Goal: Task Accomplishment & Management: Use online tool/utility

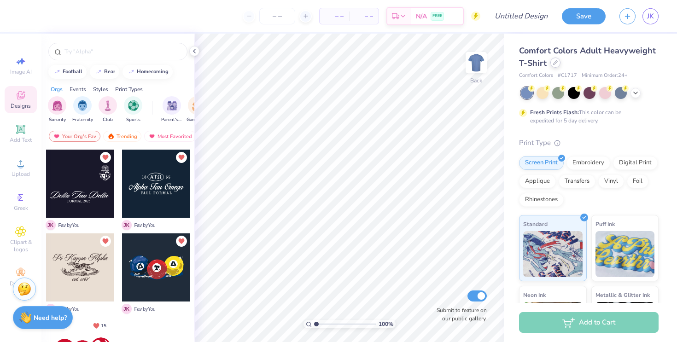
click at [553, 65] on div at bounding box center [556, 63] width 10 height 10
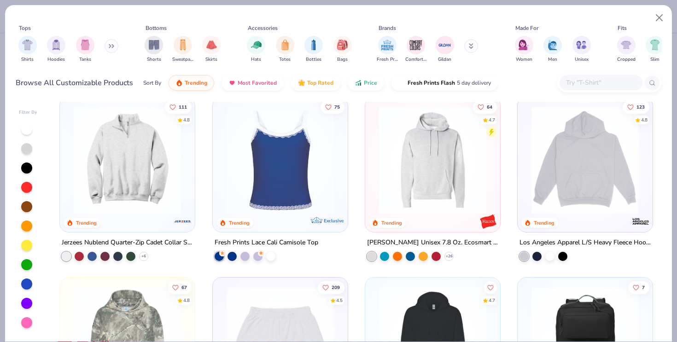
scroll to position [1456, 0]
click at [154, 190] on img at bounding box center [127, 159] width 117 height 107
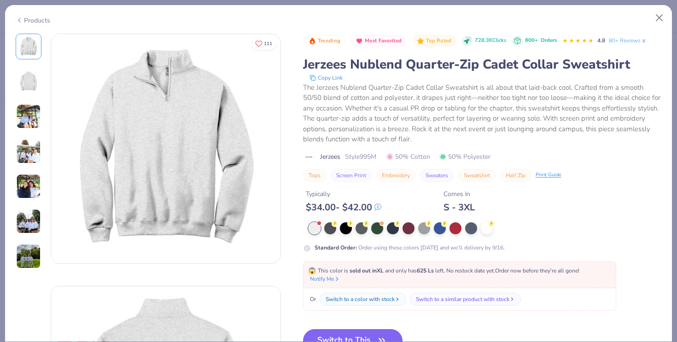
click at [368, 289] on div "Or Switch to a color with stock Switch to a similar product with stock" at bounding box center [459, 299] width 313 height 23
click at [364, 333] on button "Switch to This" at bounding box center [353, 340] width 100 height 23
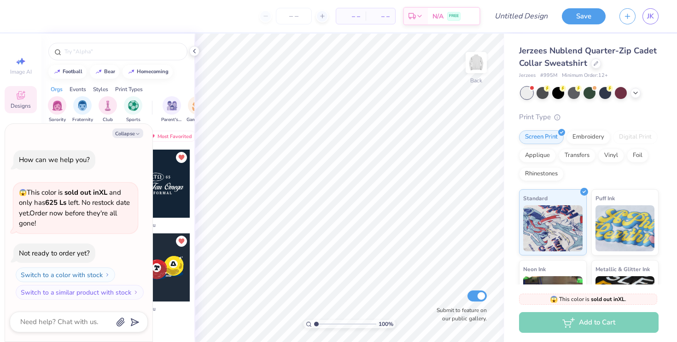
click at [124, 134] on button "Collapse" at bounding box center [127, 134] width 31 height 10
type textarea "x"
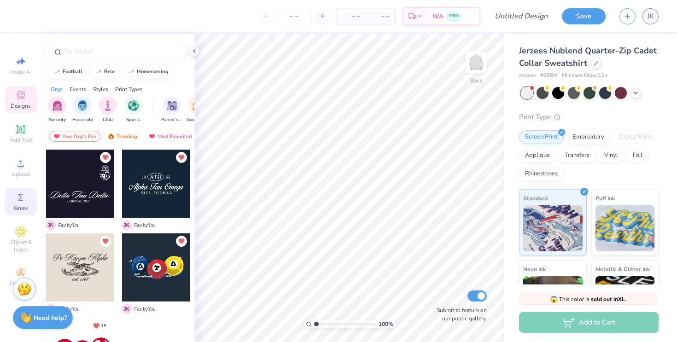
click at [18, 203] on icon at bounding box center [20, 197] width 11 height 11
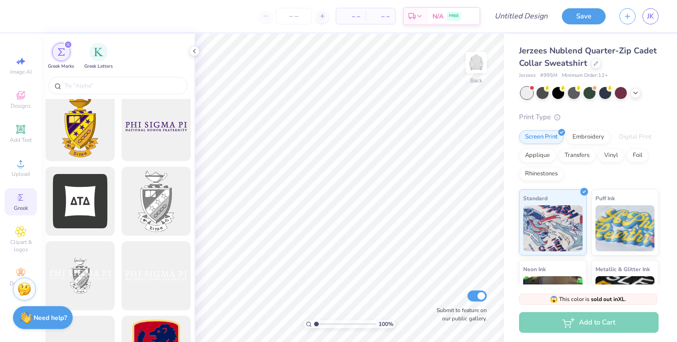
scroll to position [341, 0]
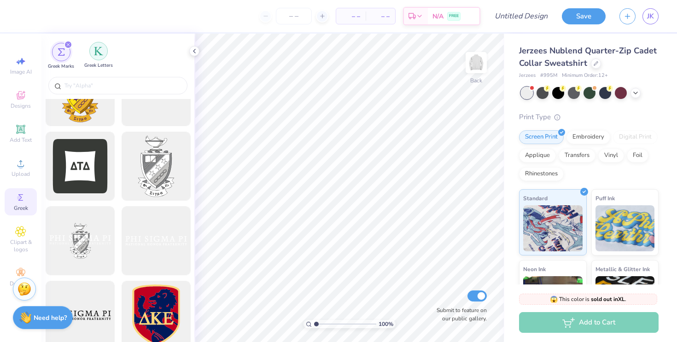
click at [98, 55] on img "filter for Greek Letters" at bounding box center [98, 51] width 9 height 9
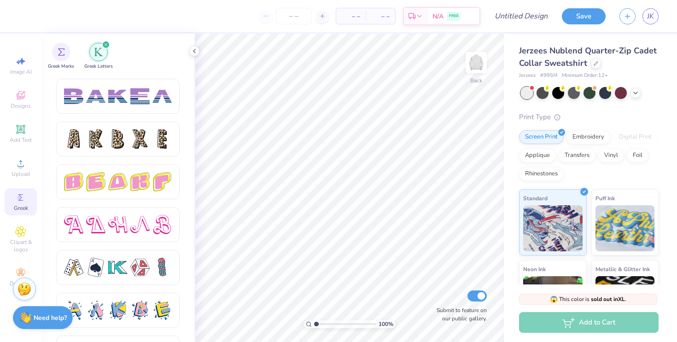
scroll to position [1574, 0]
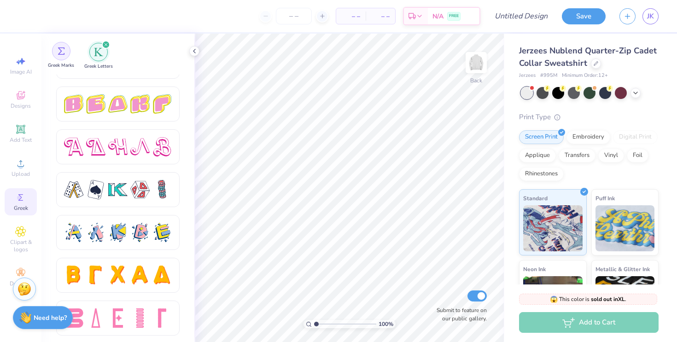
click at [67, 55] on div "filter for Greek Marks" at bounding box center [61, 51] width 18 height 18
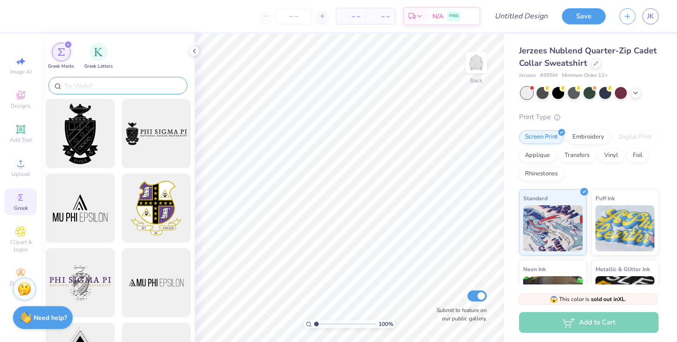
click at [93, 84] on input "text" at bounding box center [123, 85] width 118 height 9
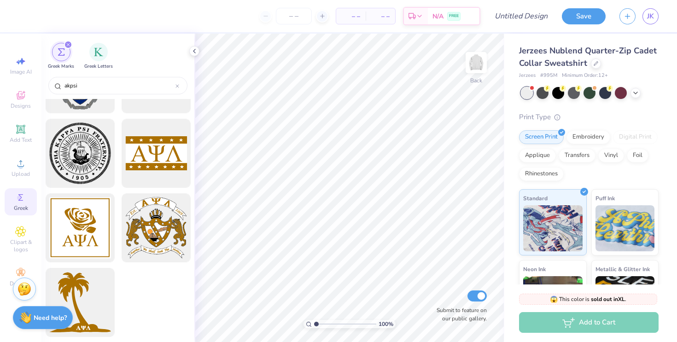
scroll to position [0, 0]
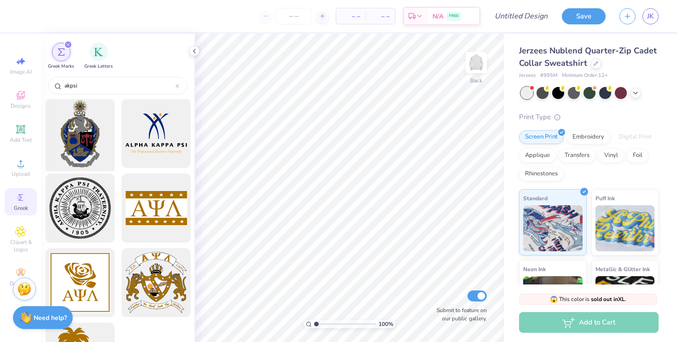
type input "akpsi"
click at [94, 143] on div at bounding box center [80, 134] width 76 height 76
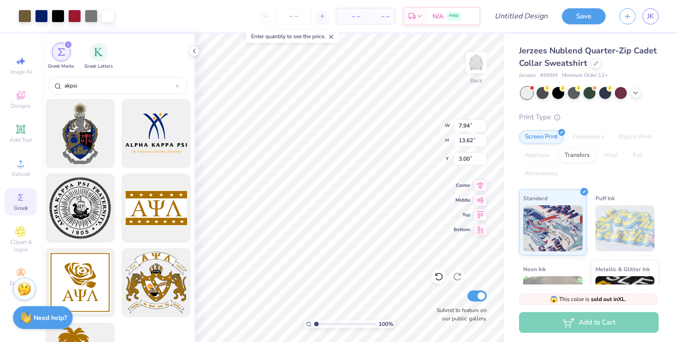
type input "3.35"
type input "5.74"
type input "2.37"
type input "4.06"
type input "2.59"
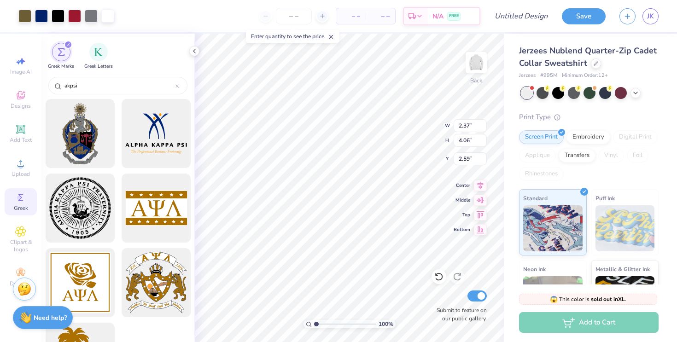
type input "3.00"
click at [476, 66] on img at bounding box center [476, 62] width 37 height 37
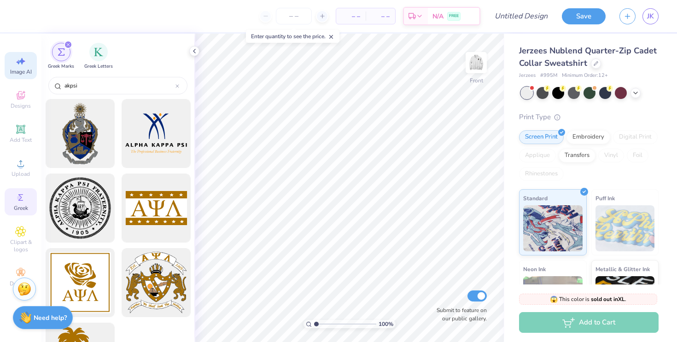
click at [24, 64] on icon at bounding box center [20, 61] width 11 height 11
select select "4"
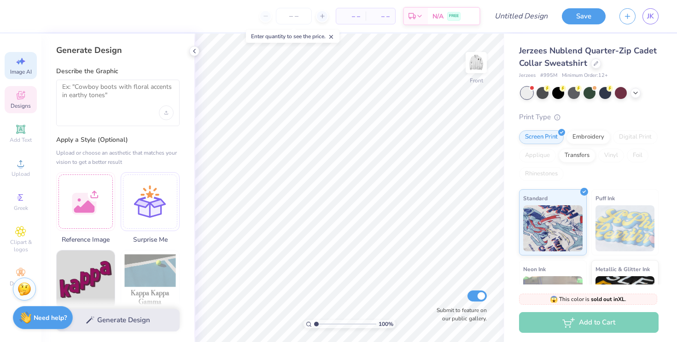
click at [24, 95] on icon at bounding box center [20, 95] width 11 height 11
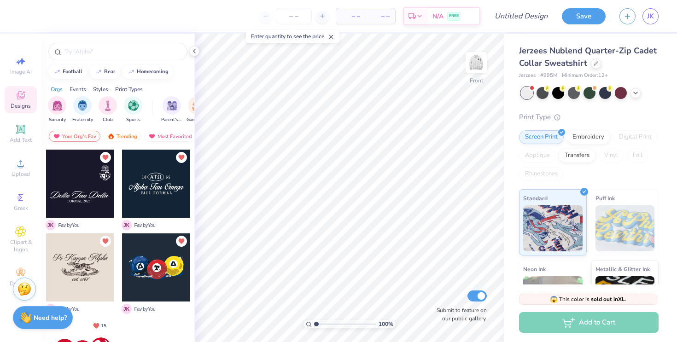
click at [85, 135] on div "Your Org's Fav" at bounding box center [75, 136] width 52 height 11
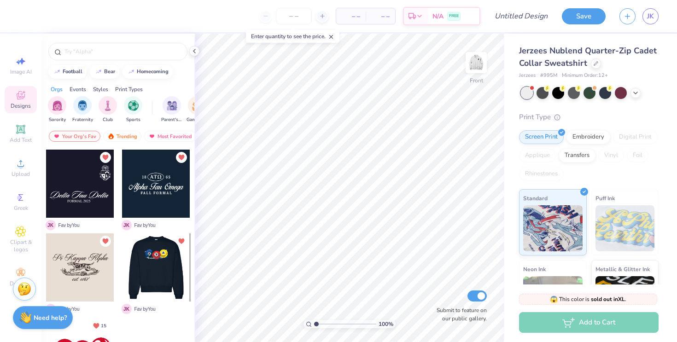
click at [155, 178] on div at bounding box center [156, 184] width 68 height 68
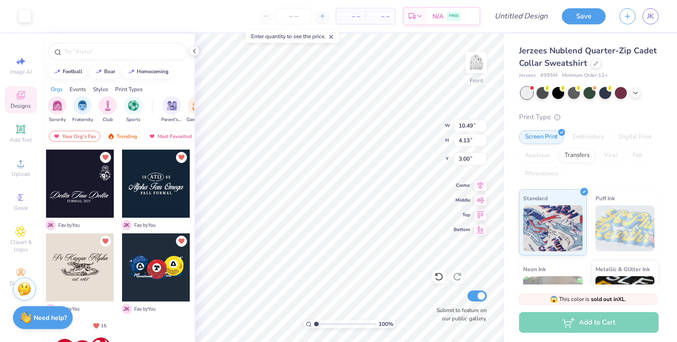
type input "4.70"
type input "13.87"
type input "5.46"
type input "4.36"
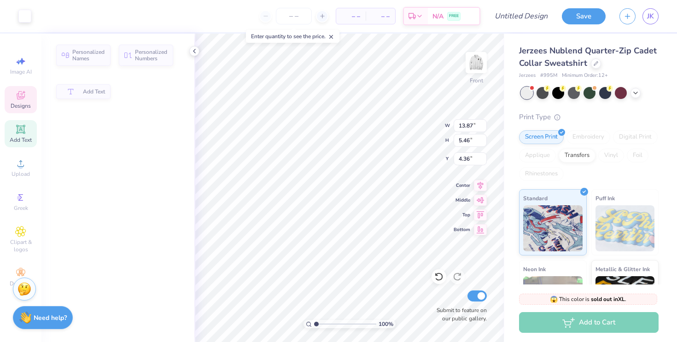
type input "2.26"
type input "6.89"
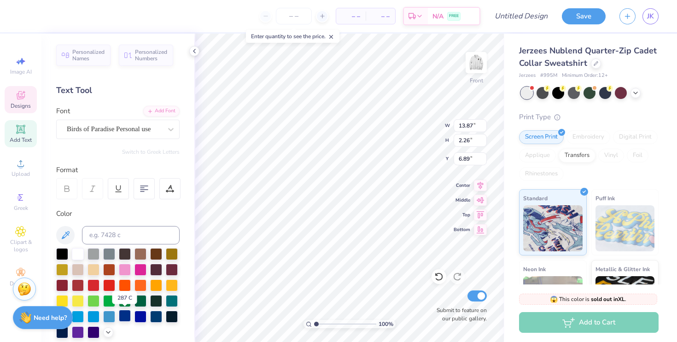
click at [119, 319] on div at bounding box center [125, 316] width 12 height 12
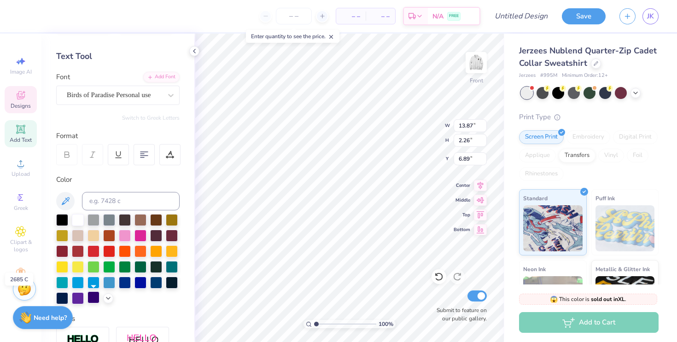
click at [95, 297] on div at bounding box center [94, 298] width 12 height 12
click at [144, 284] on div at bounding box center [141, 282] width 12 height 12
click at [127, 284] on div at bounding box center [125, 282] width 12 height 12
type input "2.92"
type input "0.98"
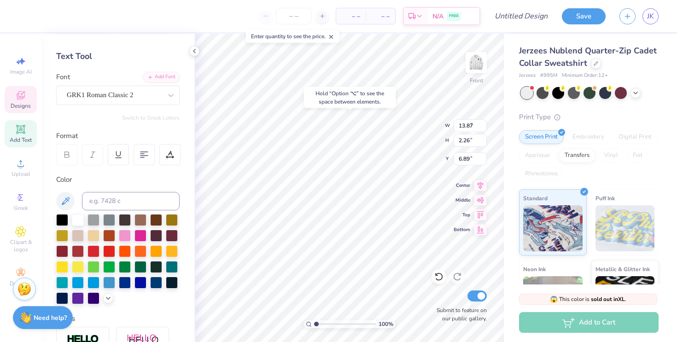
type input "4.92"
click at [125, 283] on div at bounding box center [125, 282] width 12 height 12
type textarea "AK"
type textarea "A"
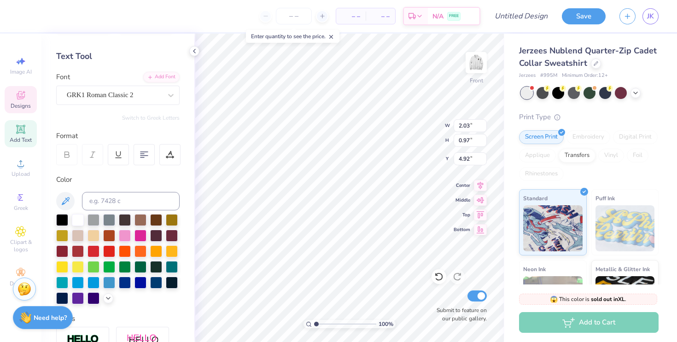
paste textarea
type textarea "Ak"
paste textarea "("
type textarea "Ak"
type input "1.06"
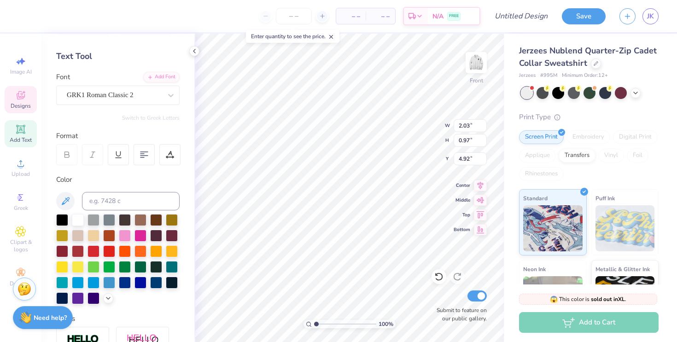
type input "0.72"
type input "5.05"
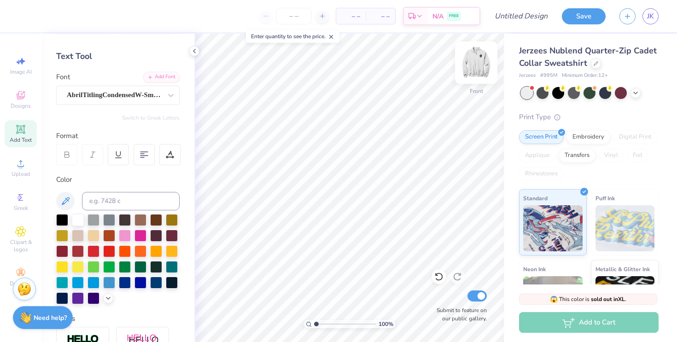
click at [478, 60] on img at bounding box center [476, 62] width 37 height 37
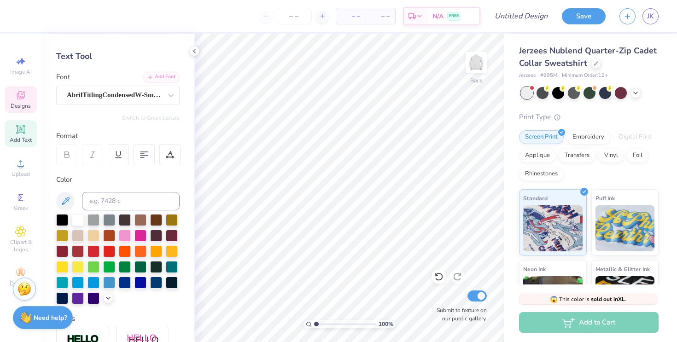
click at [20, 91] on icon at bounding box center [21, 95] width 8 height 8
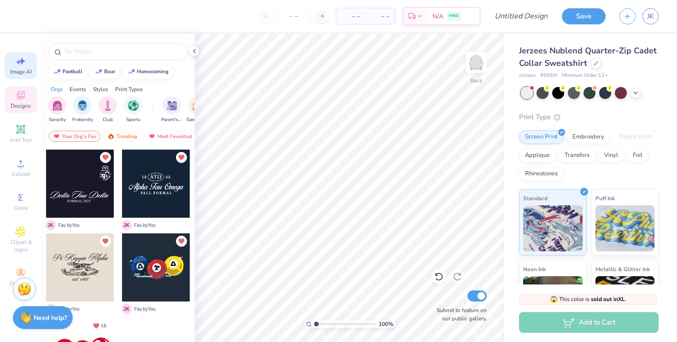
click at [20, 61] on icon at bounding box center [22, 61] width 6 height 7
select select "4"
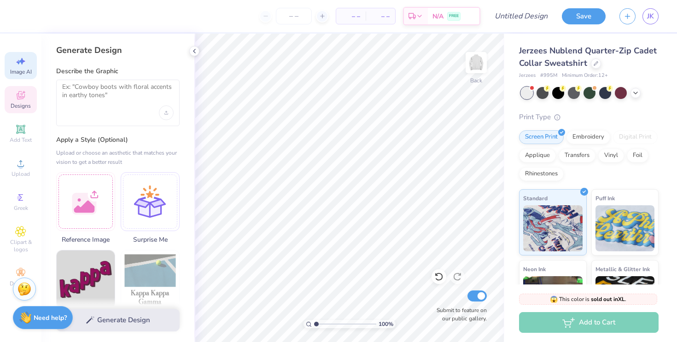
click at [18, 95] on icon at bounding box center [21, 95] width 8 height 8
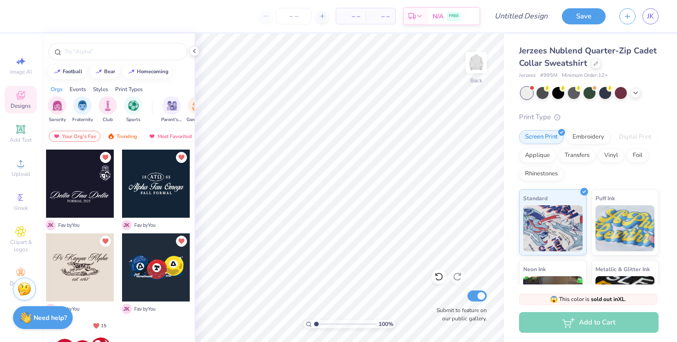
scroll to position [24, 0]
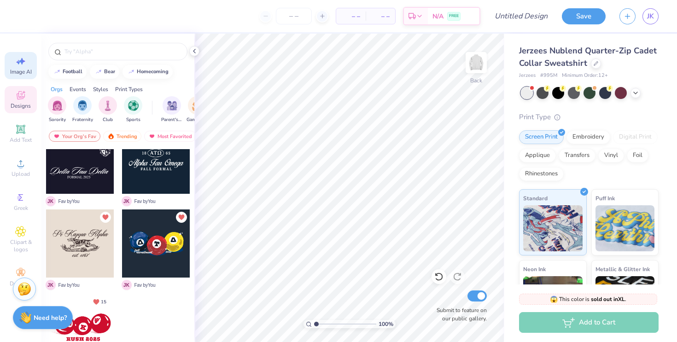
click at [23, 65] on icon at bounding box center [20, 61] width 11 height 11
select select "4"
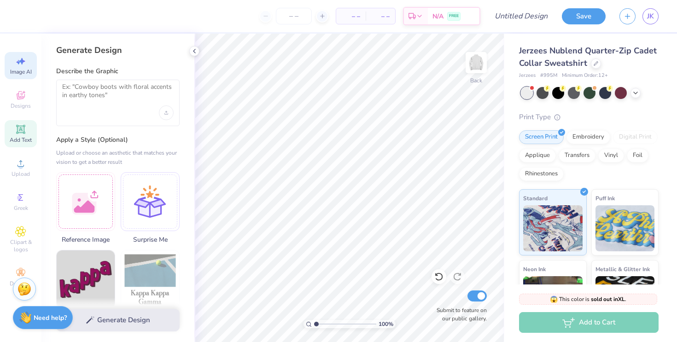
click at [18, 137] on span "Add Text" at bounding box center [21, 139] width 22 height 7
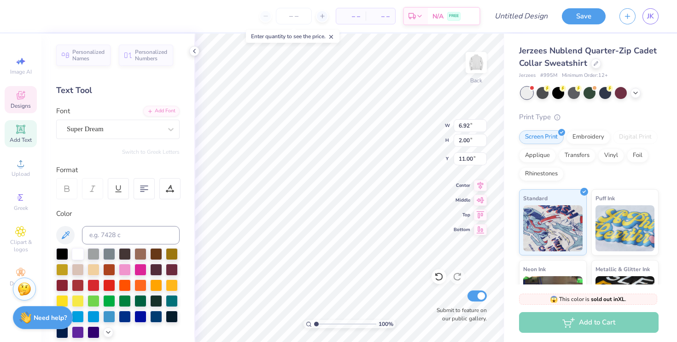
click at [24, 97] on icon at bounding box center [21, 95] width 8 height 8
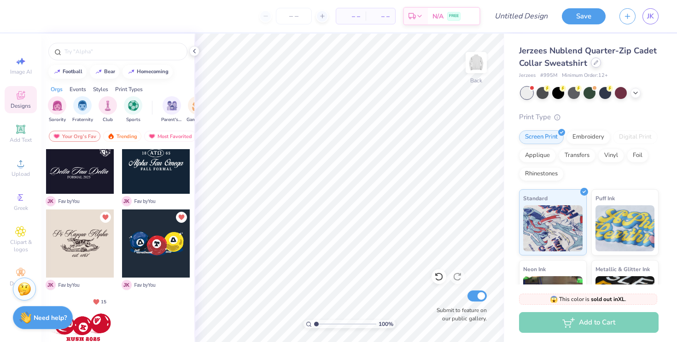
click at [596, 63] on icon at bounding box center [596, 62] width 5 height 5
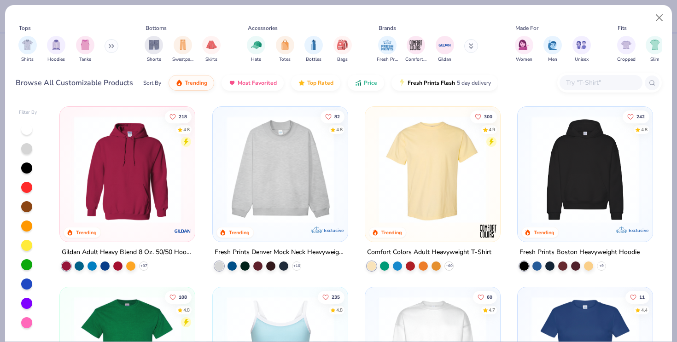
click at [419, 179] on img at bounding box center [433, 169] width 117 height 107
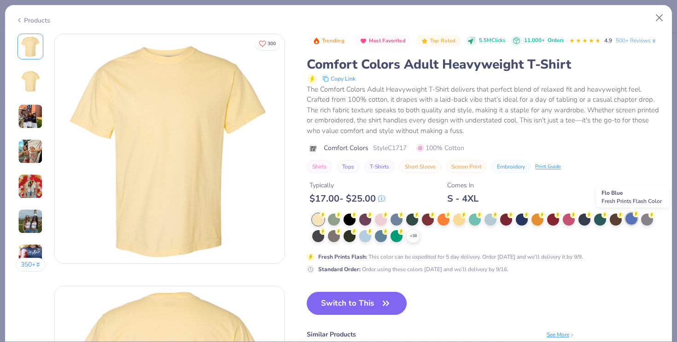
click at [635, 221] on div at bounding box center [632, 219] width 12 height 12
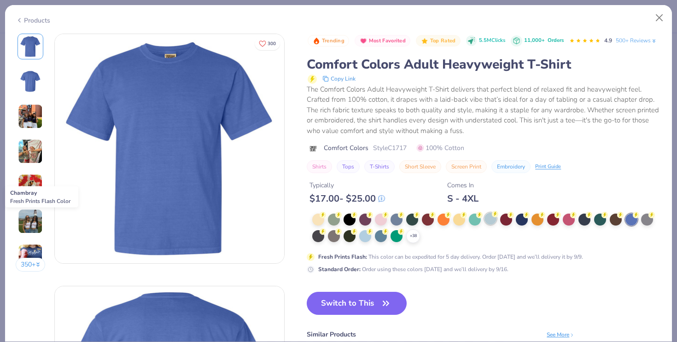
click at [497, 221] on div at bounding box center [491, 219] width 12 height 12
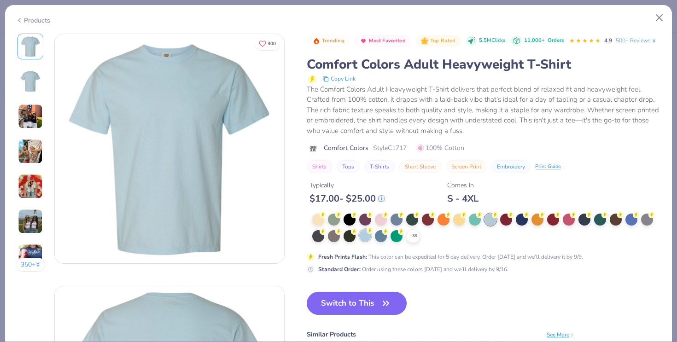
click at [370, 237] on div at bounding box center [365, 235] width 12 height 12
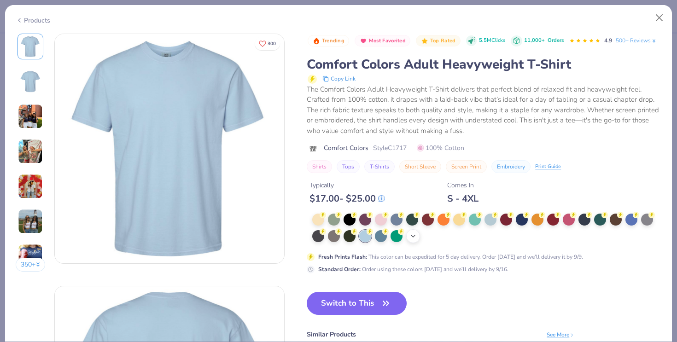
click at [417, 236] on div "+ 38" at bounding box center [413, 236] width 14 height 14
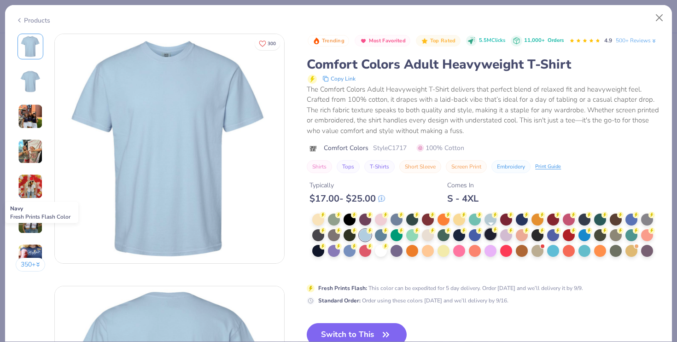
click at [488, 236] on div at bounding box center [491, 235] width 12 height 12
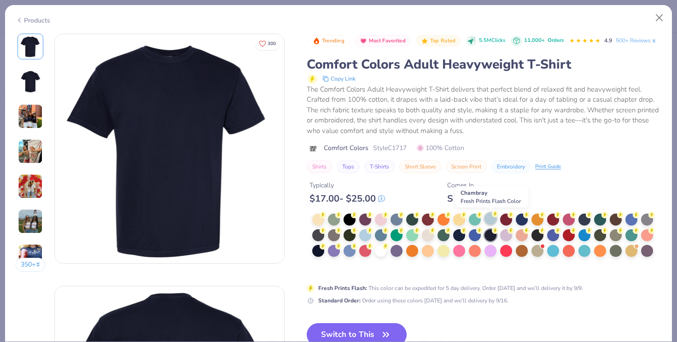
click at [492, 219] on div at bounding box center [491, 219] width 12 height 12
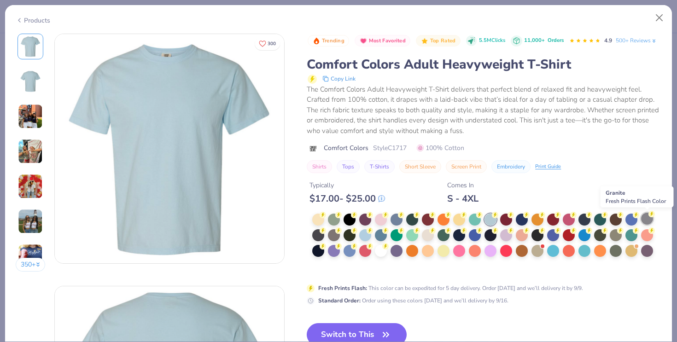
click at [651, 220] on div at bounding box center [647, 219] width 12 height 12
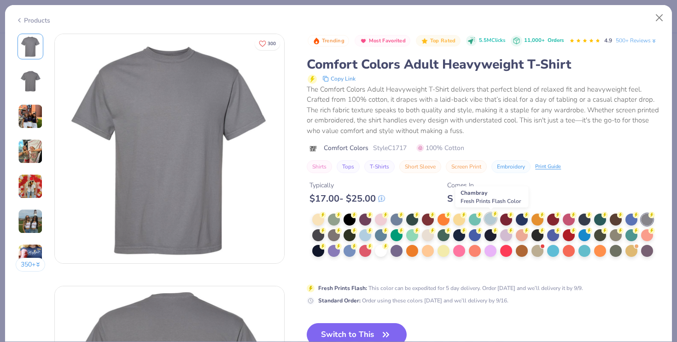
click at [492, 222] on div at bounding box center [491, 219] width 12 height 12
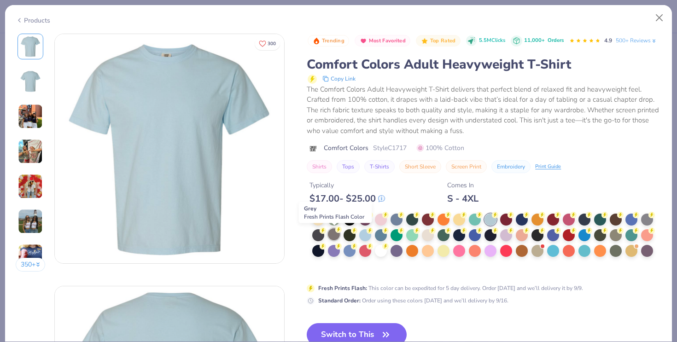
click at [336, 238] on div at bounding box center [334, 235] width 12 height 12
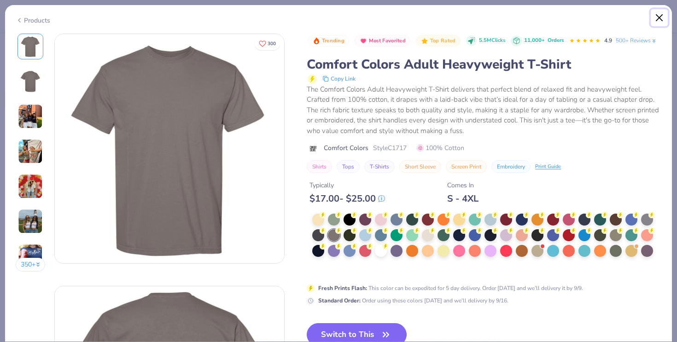
click at [656, 19] on button "Close" at bounding box center [660, 18] width 18 height 18
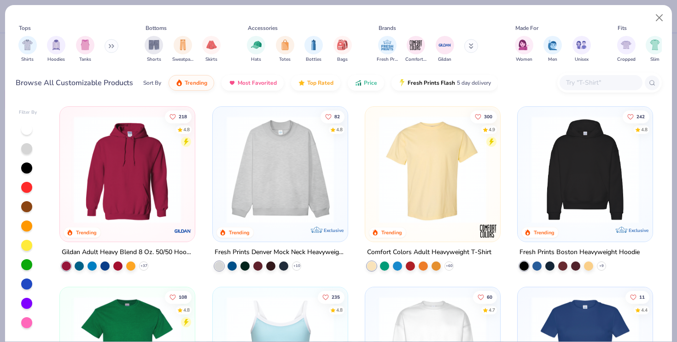
click at [431, 165] on img at bounding box center [433, 169] width 117 height 107
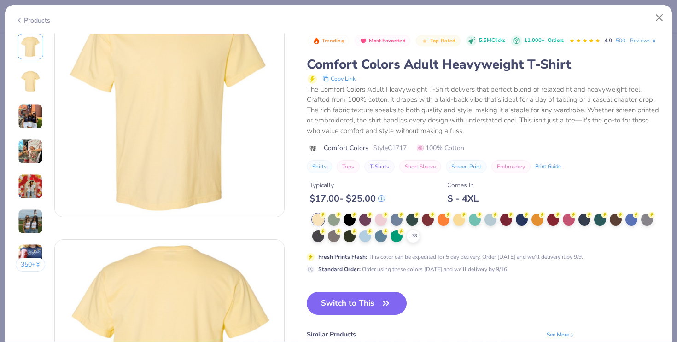
scroll to position [56, 0]
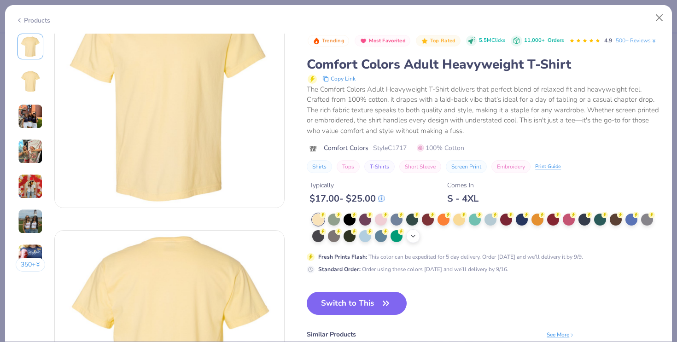
click at [415, 240] on icon at bounding box center [413, 236] width 7 height 7
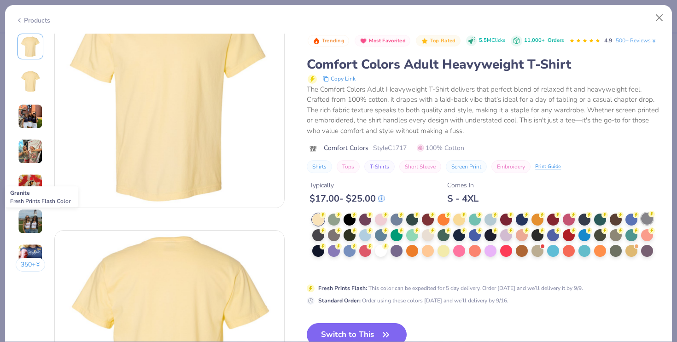
click at [644, 215] on div at bounding box center [647, 219] width 12 height 12
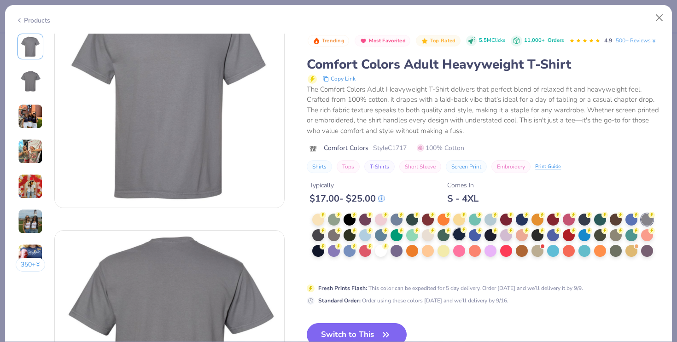
click at [462, 238] on div at bounding box center [459, 235] width 12 height 12
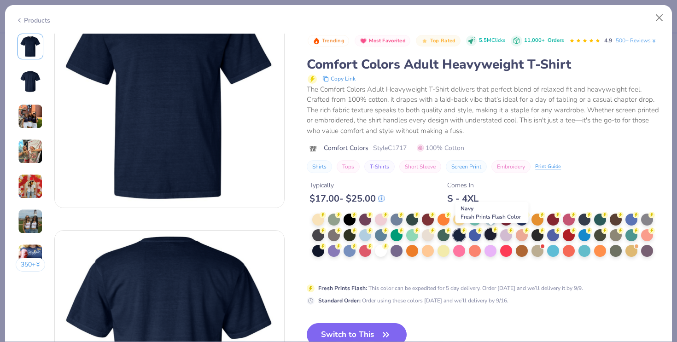
click at [490, 236] on div at bounding box center [491, 235] width 12 height 12
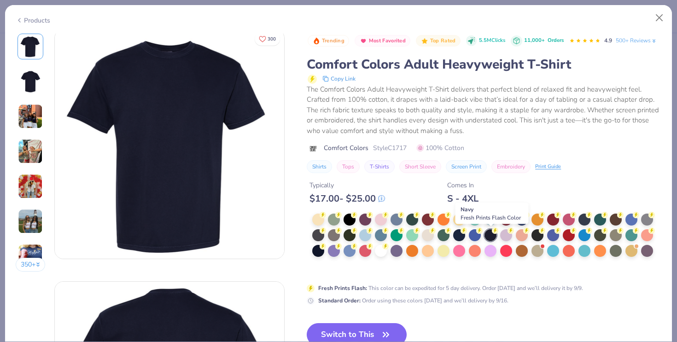
scroll to position [9, 0]
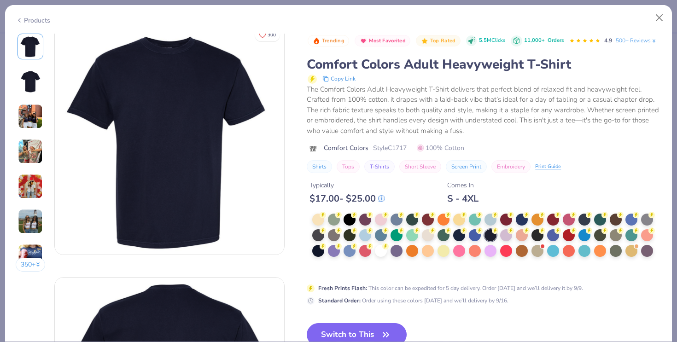
click at [31, 148] on img at bounding box center [30, 151] width 25 height 25
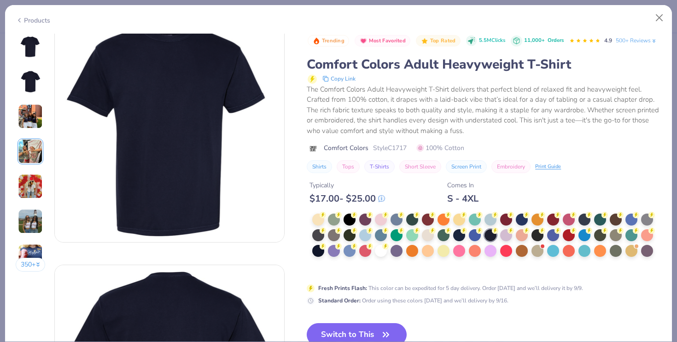
scroll to position [0, 0]
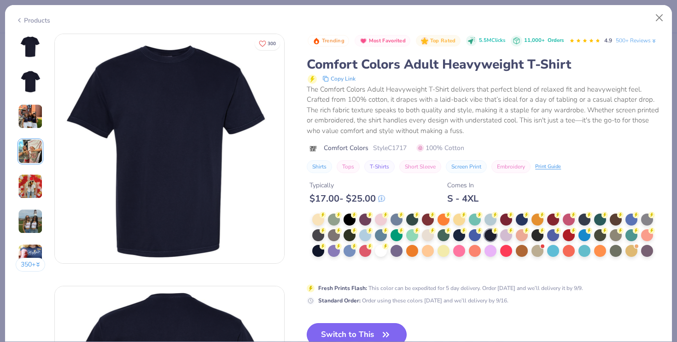
click at [356, 329] on button "Switch to This" at bounding box center [357, 334] width 100 height 23
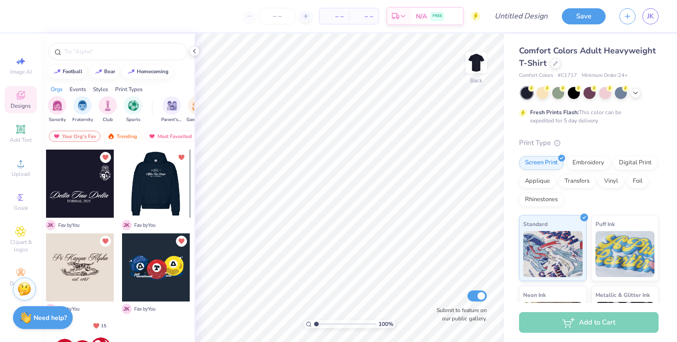
click at [153, 191] on div at bounding box center [156, 184] width 68 height 68
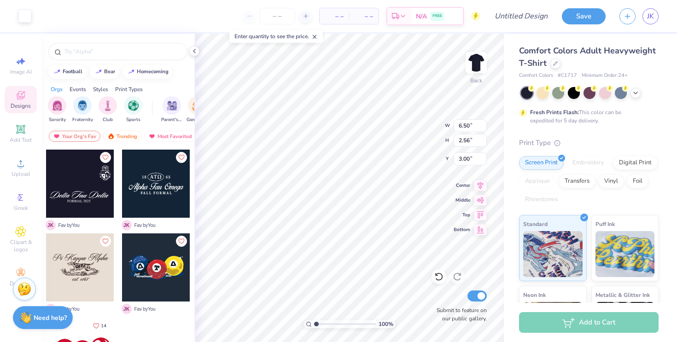
type input "6.50"
type input "2.56"
type input "6.15"
type input "2.42"
type input "3.31"
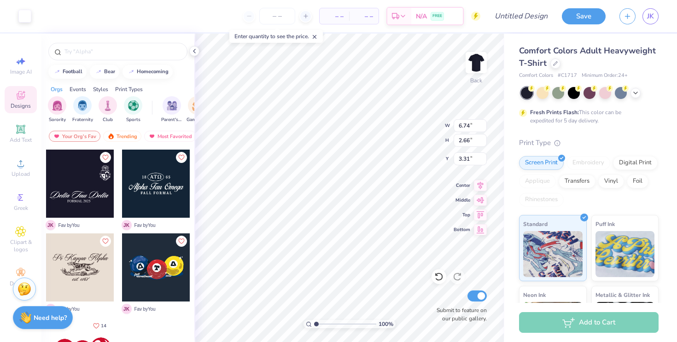
type input "6.74"
type input "2.66"
type input "7.03"
type input "2.77"
type input "3.20"
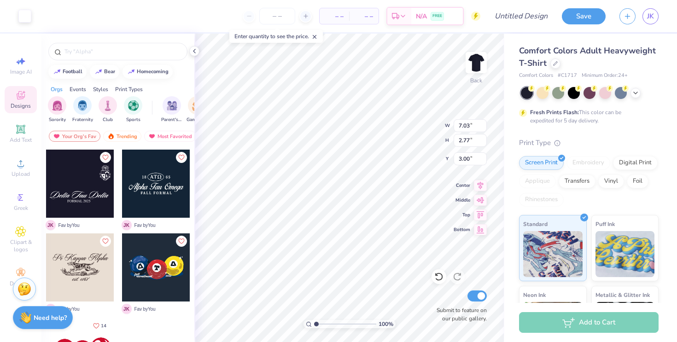
type input "3.00"
click at [478, 59] on img at bounding box center [476, 62] width 37 height 37
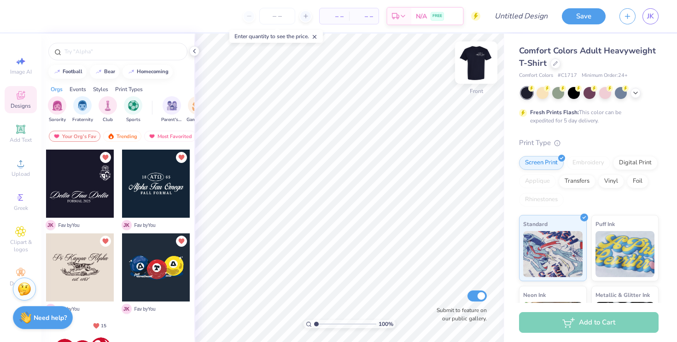
click at [470, 63] on img at bounding box center [476, 62] width 37 height 37
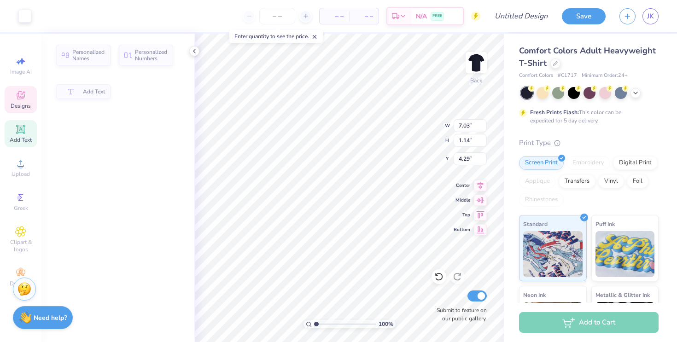
type input "1.14"
type input "4.29"
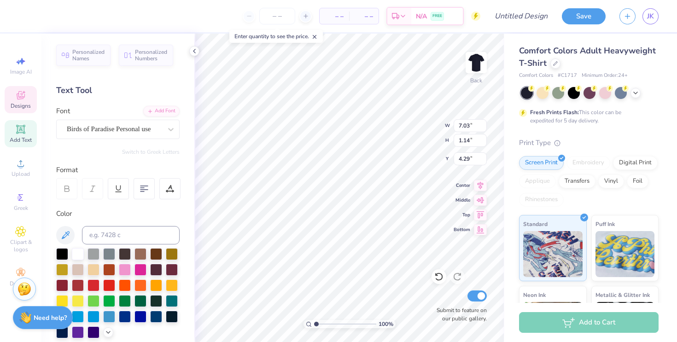
scroll to position [0, 2]
type textarea "Alpha Kappa Psi"
type input "3.96"
type input "0.36"
type input "5.41"
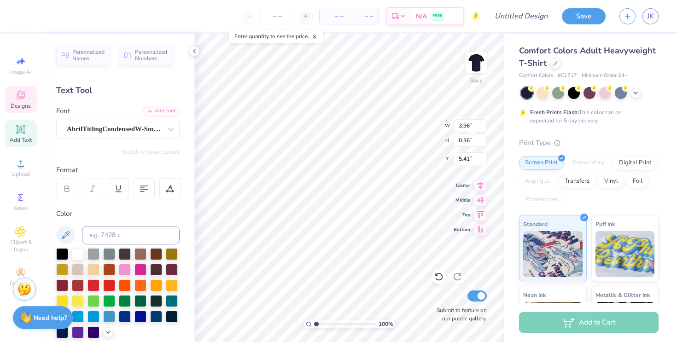
scroll to position [0, 0]
type input "2.11"
type input "1.07"
type input "3.00"
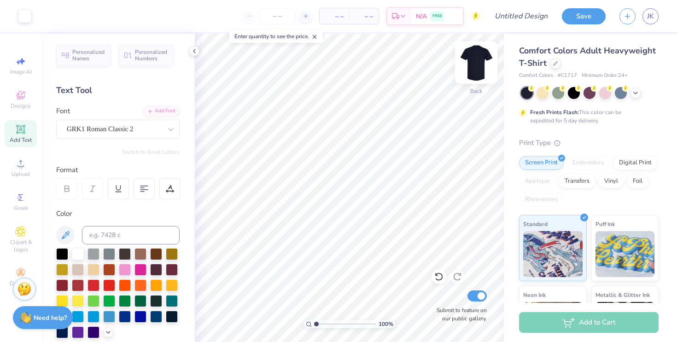
click at [479, 65] on img at bounding box center [476, 62] width 37 height 37
click at [24, 198] on icon at bounding box center [20, 197] width 11 height 11
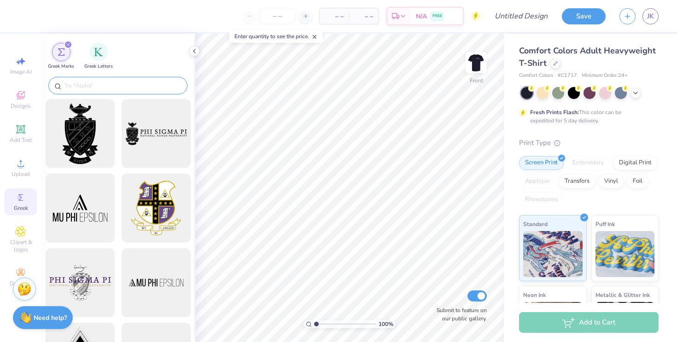
click at [104, 86] on input "text" at bounding box center [123, 85] width 118 height 9
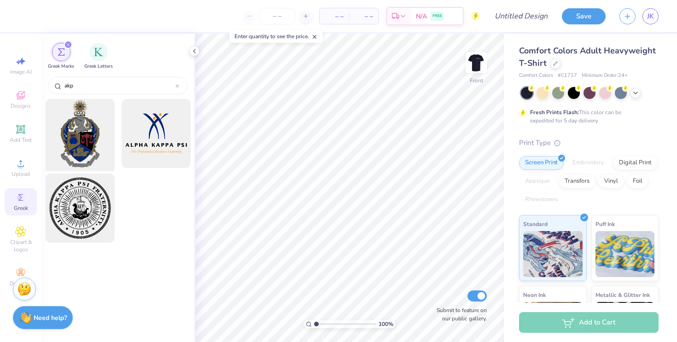
type input "akp"
click at [80, 150] on div at bounding box center [80, 134] width 76 height 76
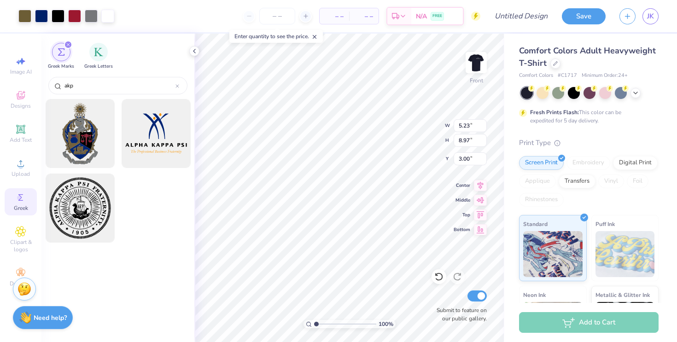
type input "5.23"
type input "8.97"
type input "4.78"
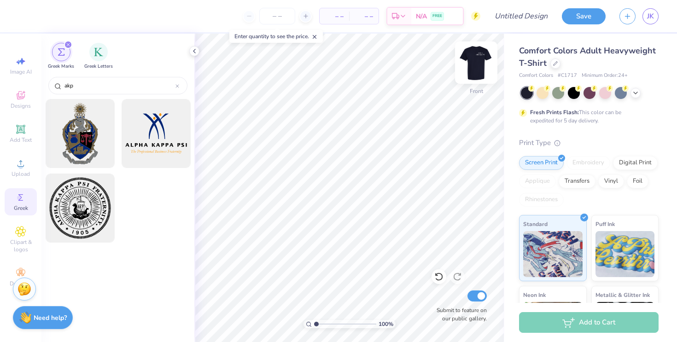
click at [479, 61] on img at bounding box center [476, 62] width 37 height 37
click at [94, 123] on div at bounding box center [80, 134] width 76 height 76
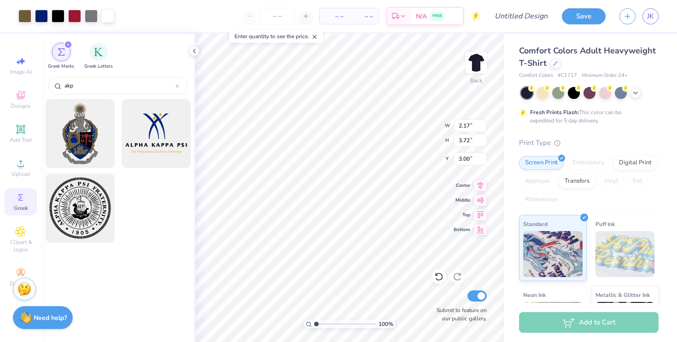
type input "2.17"
type input "3.72"
type input "8.11"
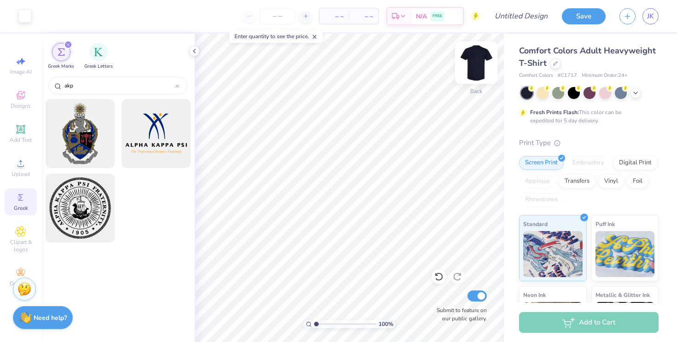
click at [475, 59] on img at bounding box center [476, 62] width 37 height 37
click at [71, 143] on div at bounding box center [80, 134] width 76 height 76
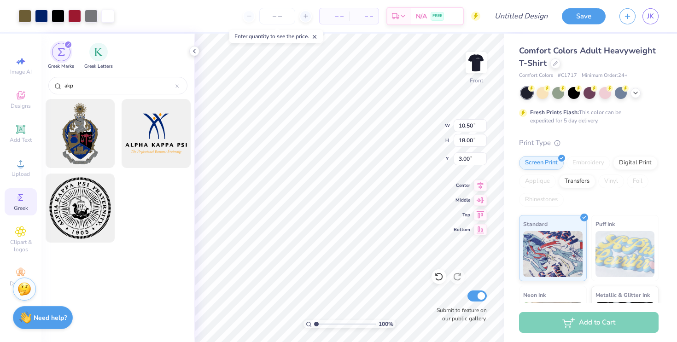
type input "6.10"
type input "10.45"
type input "6.84"
type input "7.63"
type input "13.09"
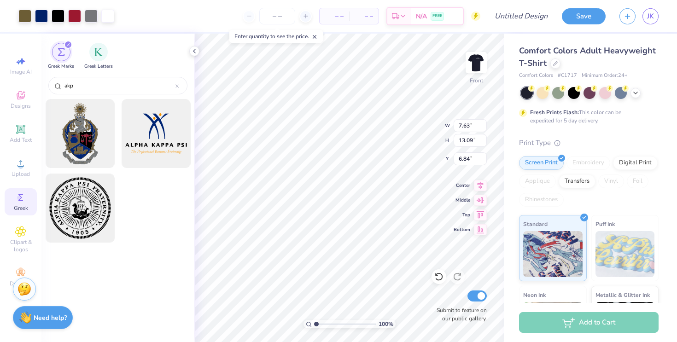
type input "5.24"
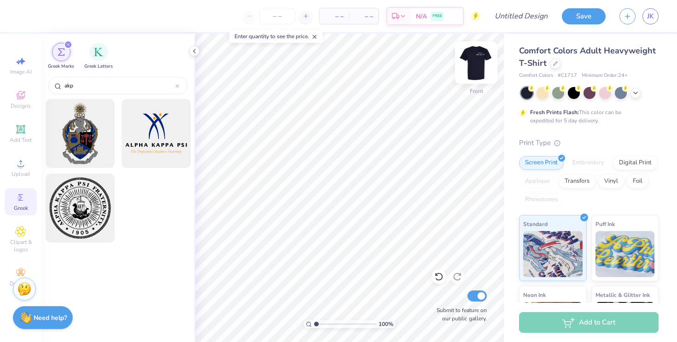
click at [472, 66] on img at bounding box center [476, 62] width 37 height 37
